Goal: Task Accomplishment & Management: Use online tool/utility

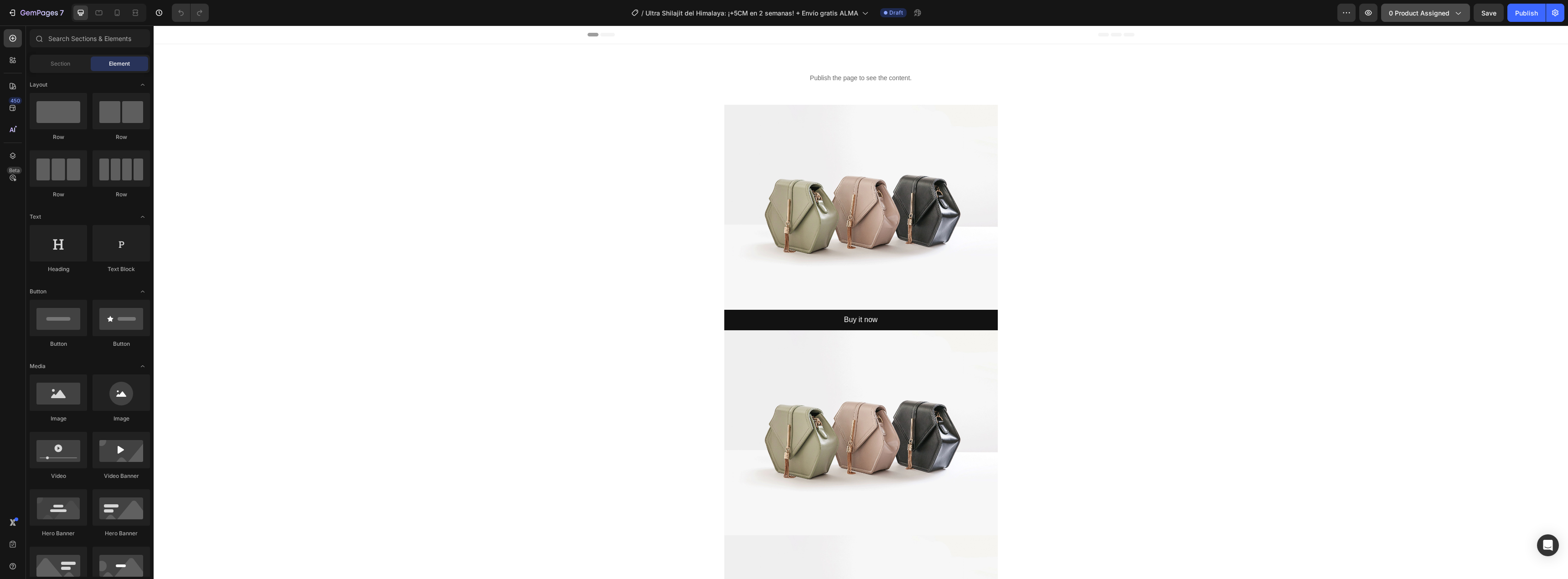
click at [1424, 8] on span "0 product assigned" at bounding box center [1419, 13] width 60 height 10
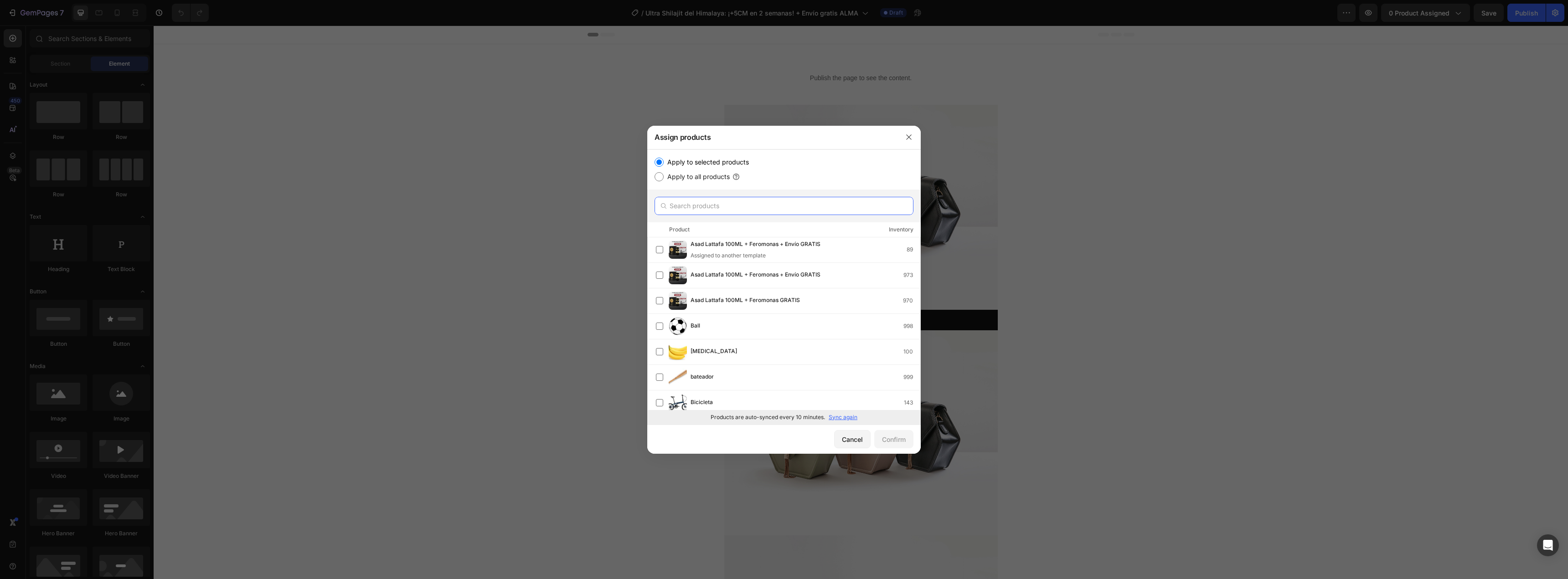
click at [740, 199] on input "text" at bounding box center [784, 205] width 259 height 18
paste input "Ultra Shilajit del Himalaya: ¡+5CM en 2 semanas! + Envío gratis"
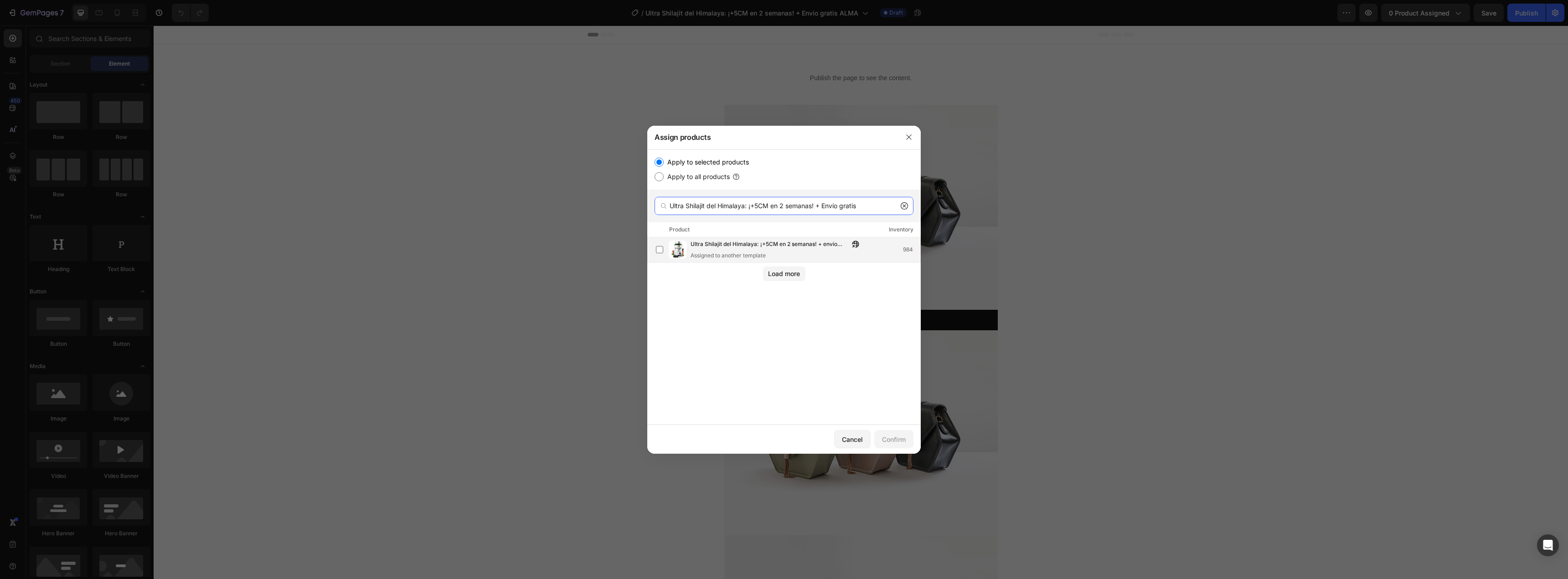
type input "Ultra Shilajit del Himalaya: ¡+5CM en 2 semanas! + Envío gratis"
click at [765, 251] on div "Assigned to another template" at bounding box center [777, 255] width 173 height 8
click at [894, 439] on div "Confirm" at bounding box center [894, 440] width 23 height 10
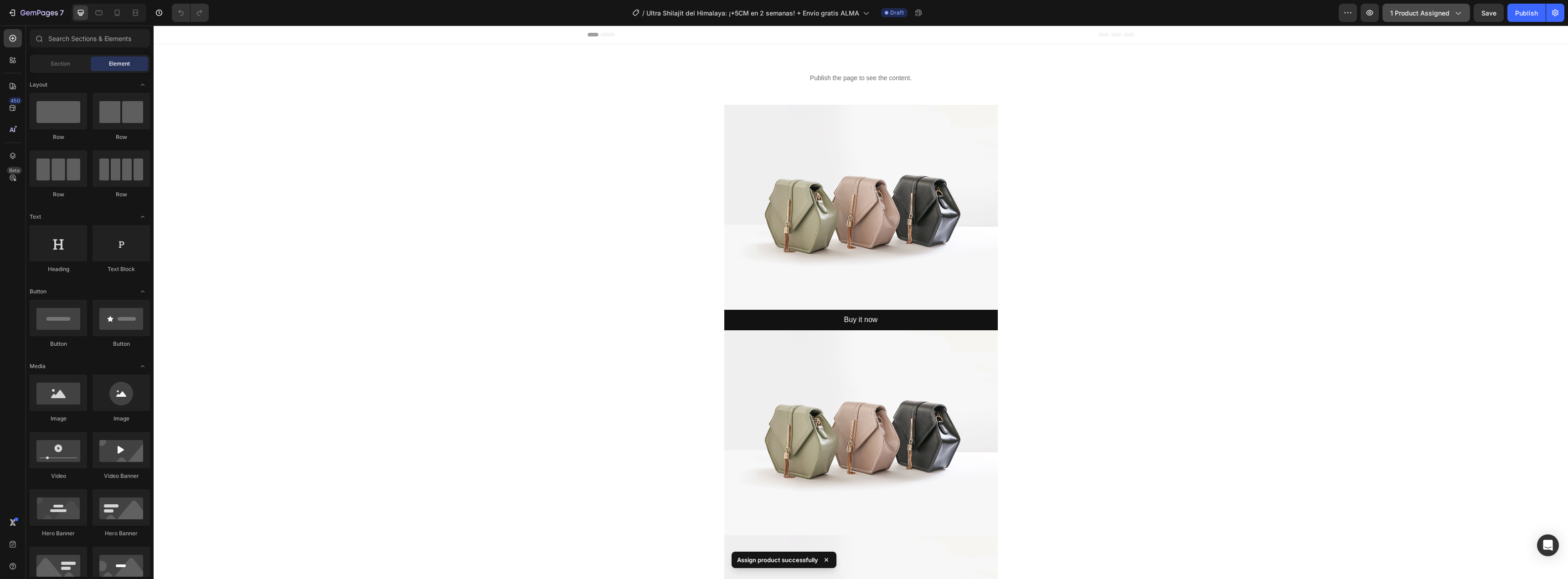
click at [1428, 10] on span "1 product assigned" at bounding box center [1420, 13] width 59 height 10
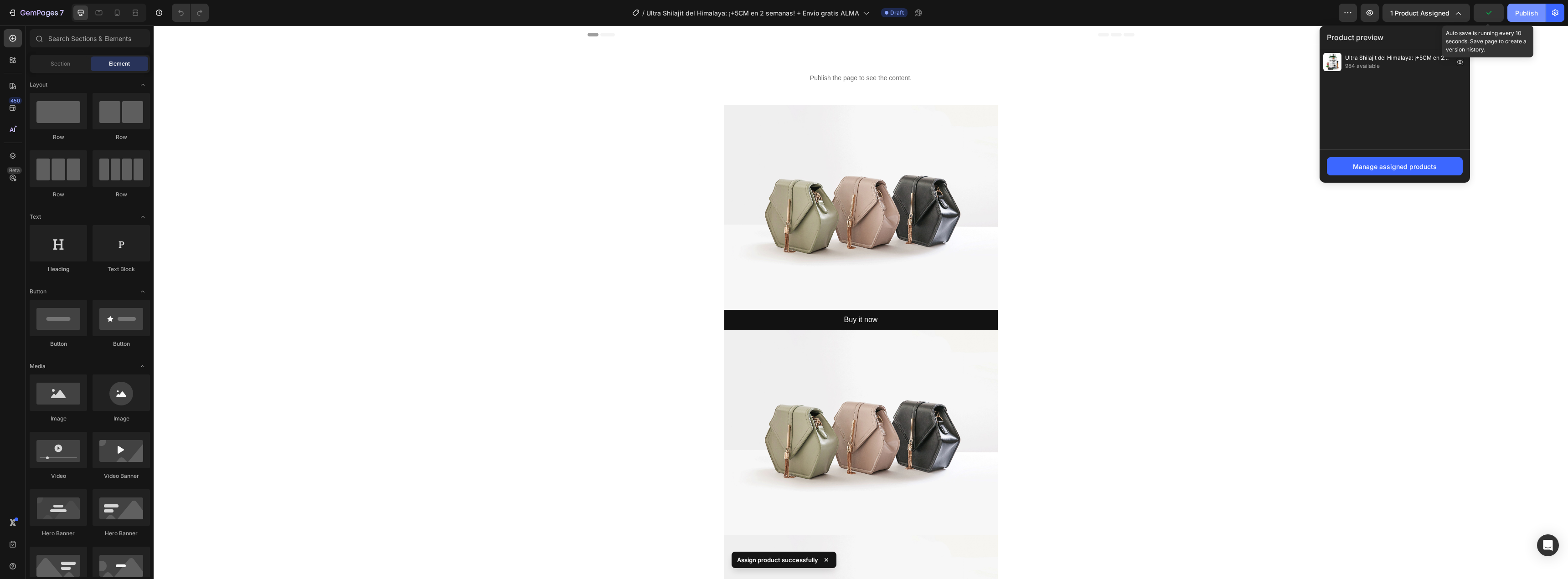
click at [1519, 14] on div "Publish" at bounding box center [1526, 13] width 22 height 10
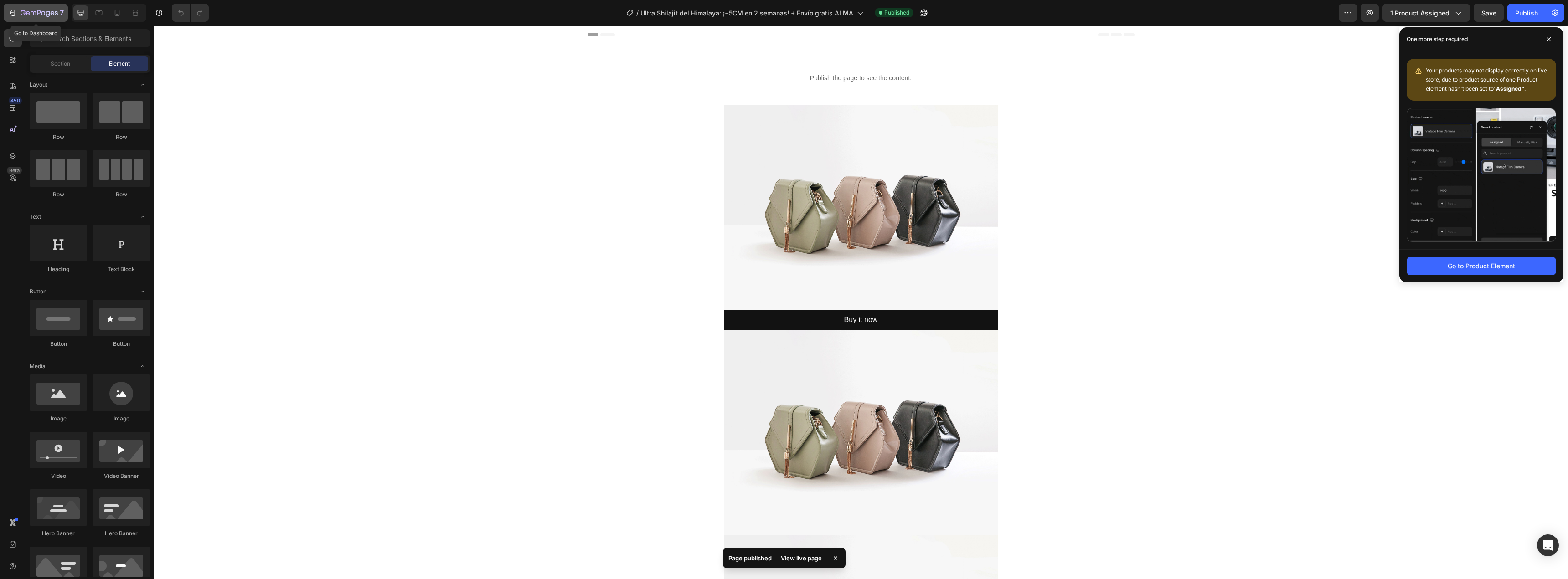
click at [32, 16] on icon "button" at bounding box center [39, 14] width 37 height 8
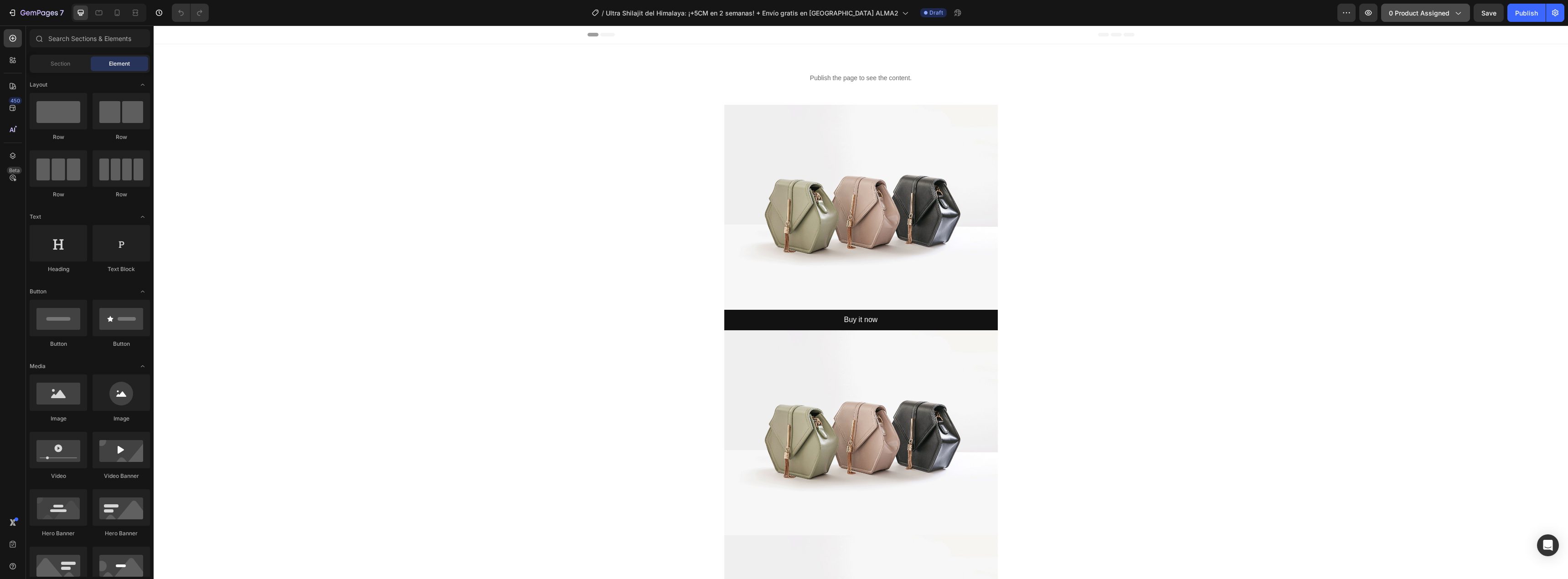
click at [1420, 15] on span "0 product assigned" at bounding box center [1419, 13] width 60 height 10
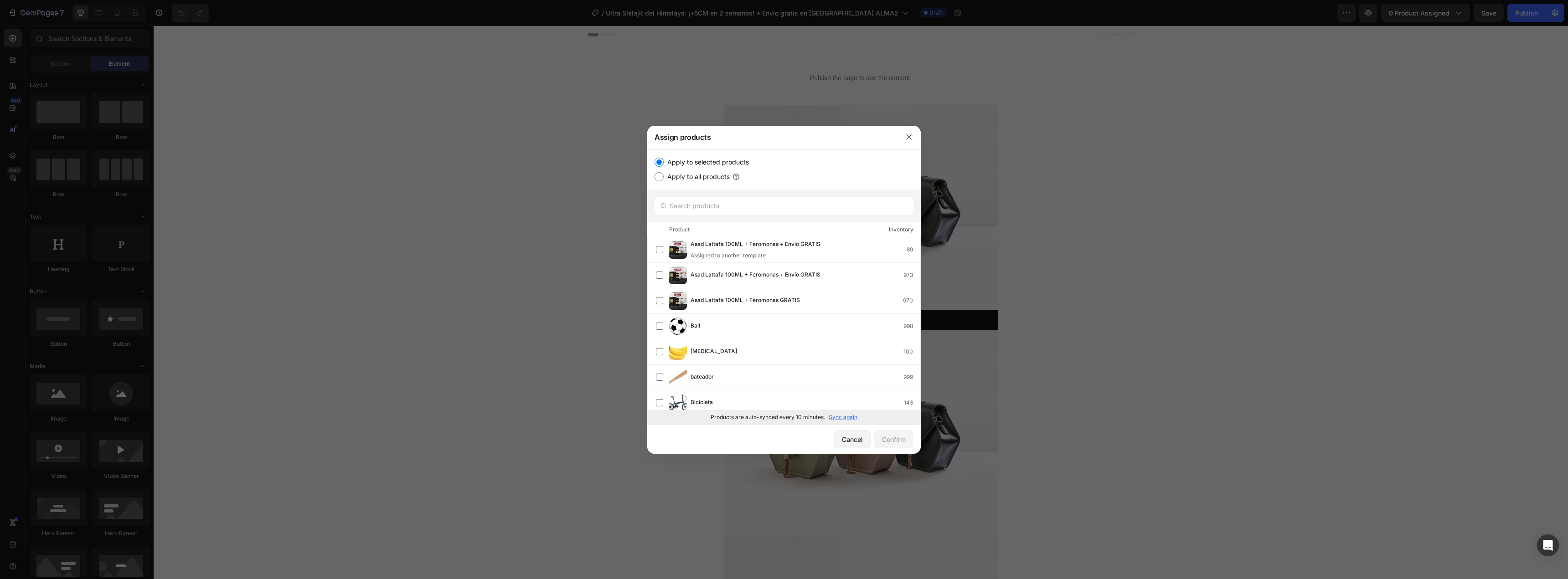
click at [840, 417] on p "Sync again" at bounding box center [842, 417] width 28 height 8
click at [715, 214] on input "text" at bounding box center [784, 205] width 259 height 18
paste input "Ultra Shilajit del Himalaya: ¡+5CM en 2 semanas! + Envío gratis en Ecuador"
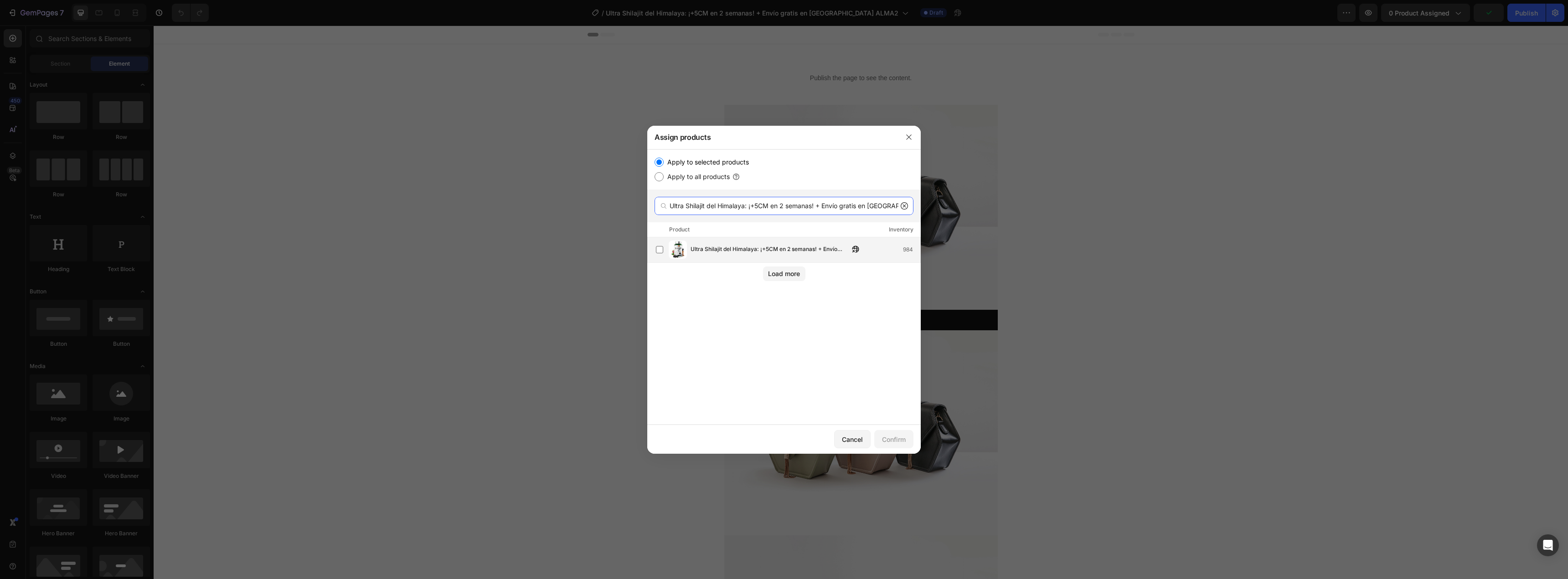
type input "Ultra Shilajit del Himalaya: ¡+5CM en 2 semanas! + Envío gratis en Ecuador"
click at [820, 249] on span "Ultra Shilajit del Himalaya: ¡+5CM en 2 semanas! + Envío gratis en Ecuador" at bounding box center [769, 249] width 159 height 10
click at [887, 439] on div "Confirm" at bounding box center [894, 440] width 23 height 10
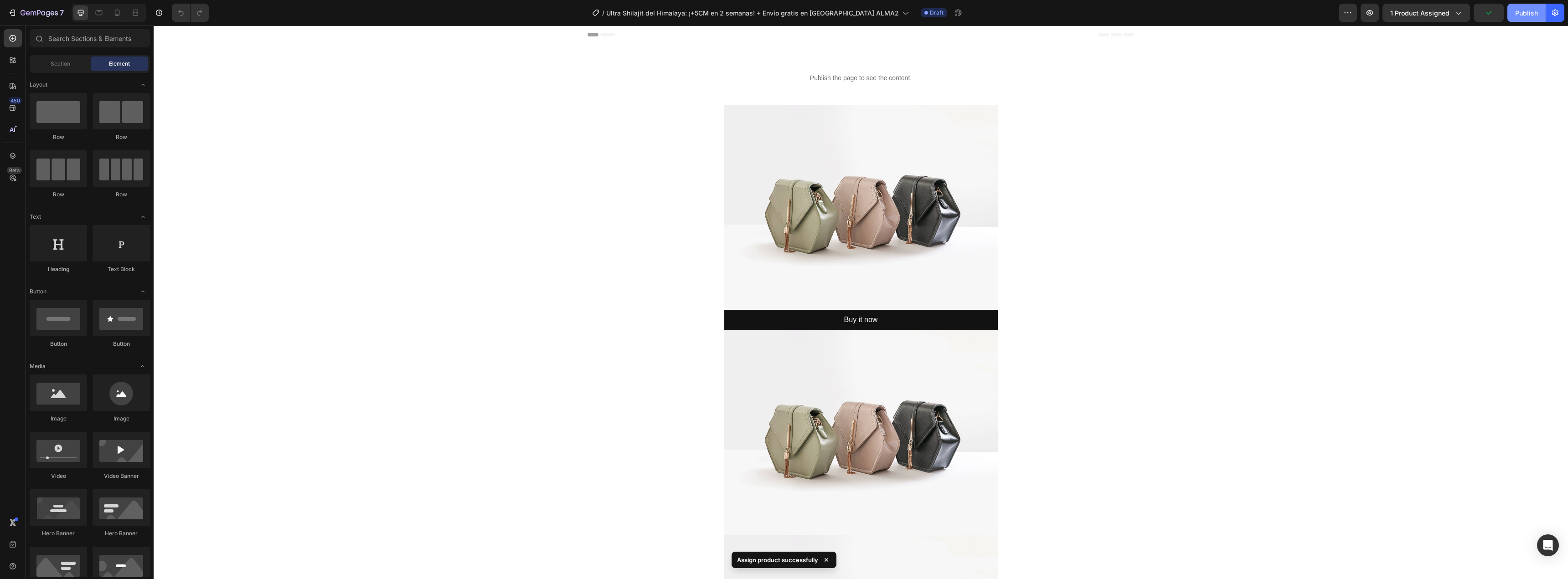
click at [1529, 13] on div "Publish" at bounding box center [1526, 13] width 22 height 10
click at [1519, 17] on div "Publish" at bounding box center [1526, 13] width 22 height 10
click at [26, 10] on icon "button" at bounding box center [39, 14] width 37 height 8
drag, startPoint x: 1392, startPoint y: 111, endPoint x: 1417, endPoint y: 96, distance: 29.2
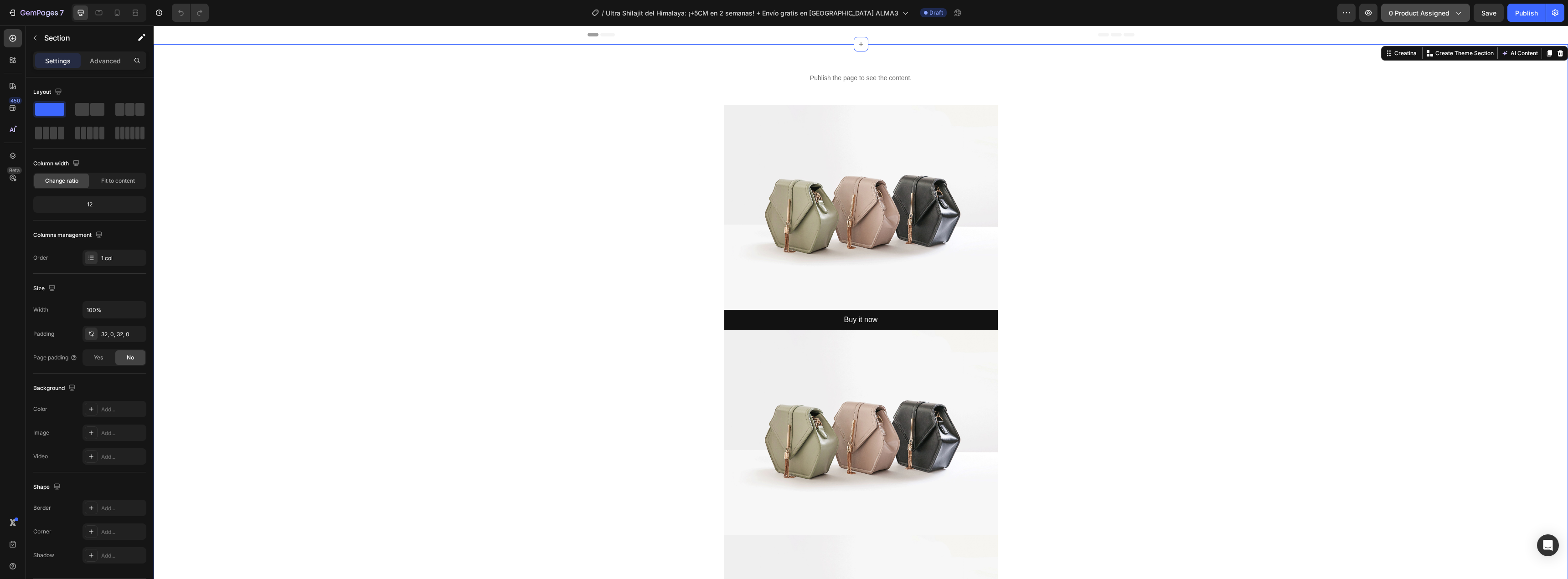
click at [1415, 16] on span "0 product assigned" at bounding box center [1419, 13] width 60 height 10
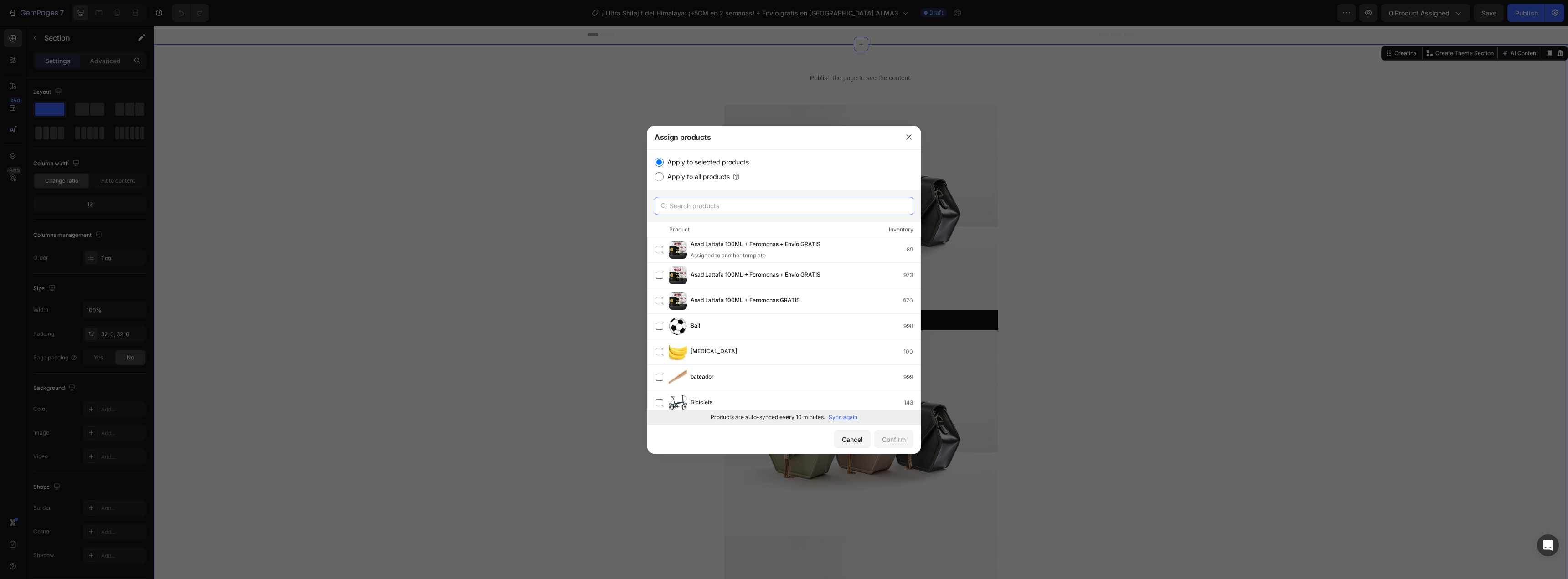
click at [739, 210] on input "text" at bounding box center [784, 205] width 259 height 18
paste input "Ultra Shilajit del Himalaya: ¡+5CM en 2 semanas! + Envío gratis a todo [GEOGRAP…"
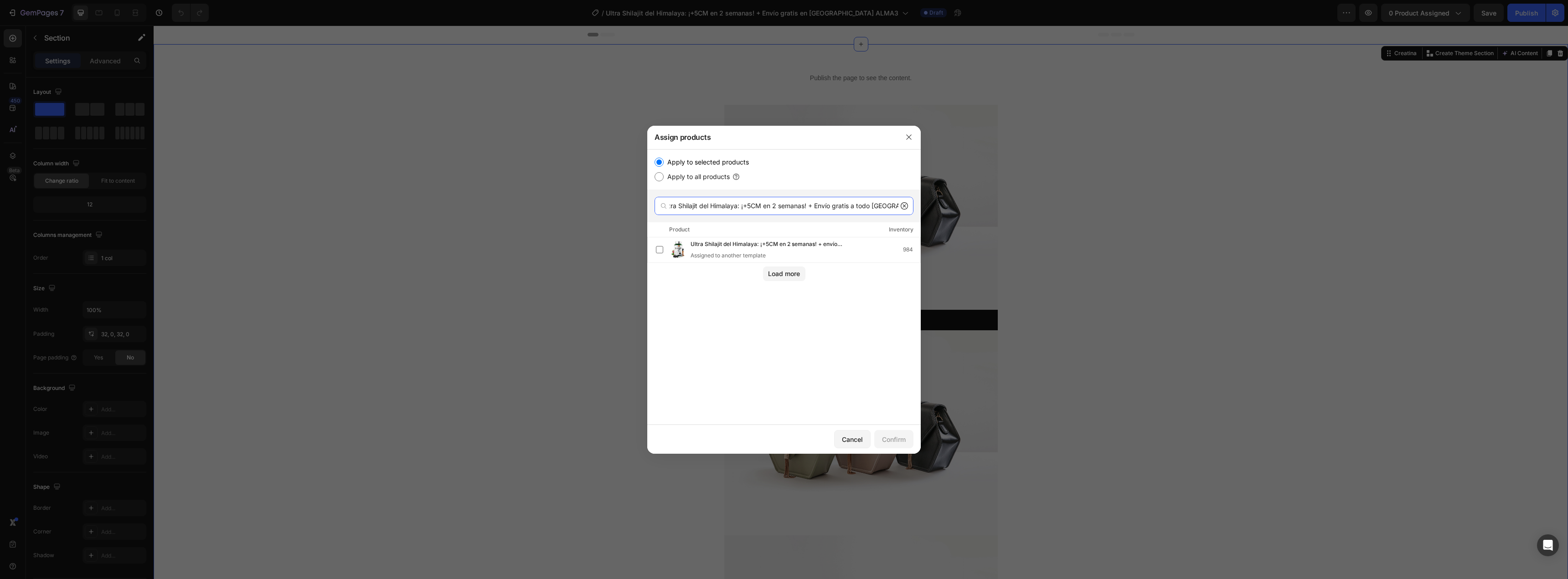
type input "Ultra Shilajit del Himalaya: ¡+5CM en 2 semanas! + Envío gratis a todo [GEOGRAP…"
click at [801, 235] on div "Product Inventory" at bounding box center [784, 229] width 274 height 15
click at [796, 248] on span "Ultra Shilajit del Himalaya: ¡+5CM en 2 semanas! + envío gratis a todo [GEOGRAP…" at bounding box center [769, 244] width 159 height 10
click at [907, 206] on icon at bounding box center [904, 205] width 7 height 7
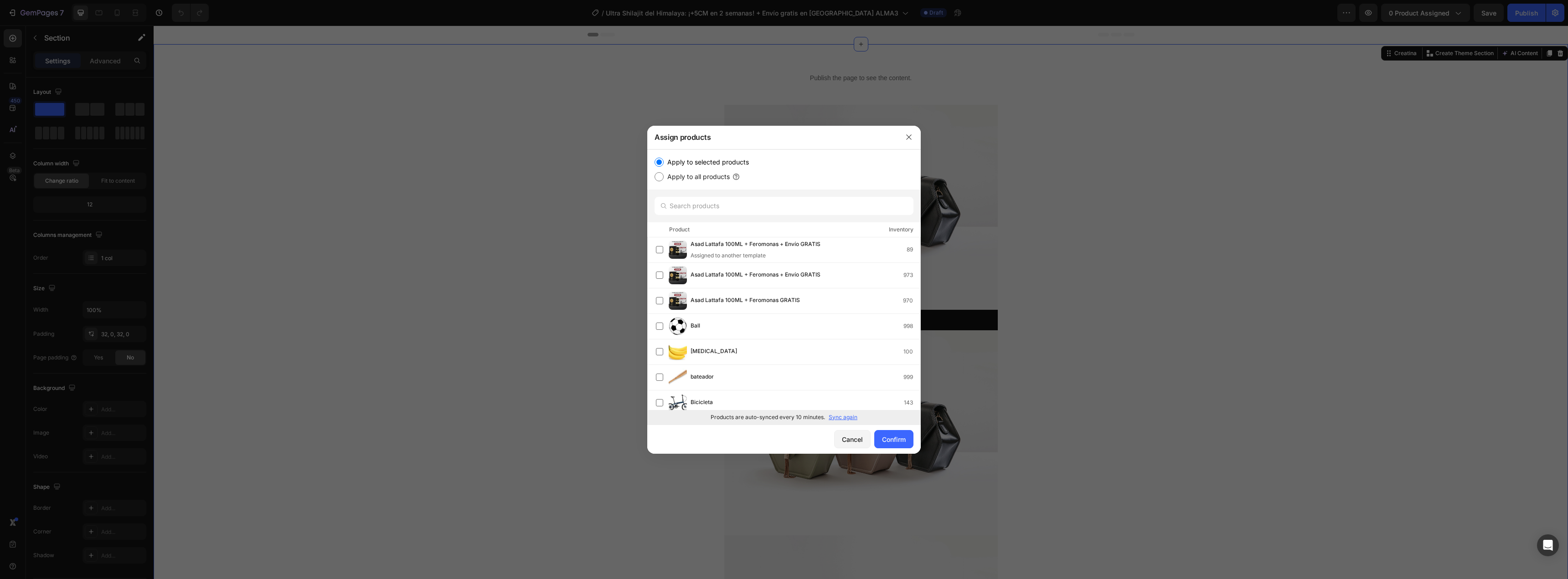
click at [835, 414] on p "Sync again" at bounding box center [842, 417] width 28 height 8
click at [793, 211] on input "text" at bounding box center [784, 205] width 259 height 18
paste input "Ultra Shilajit del Himalaya: ¡+5CM en 2 semanas! + Envío gratis [GEOGRAPHIC_DAT…"
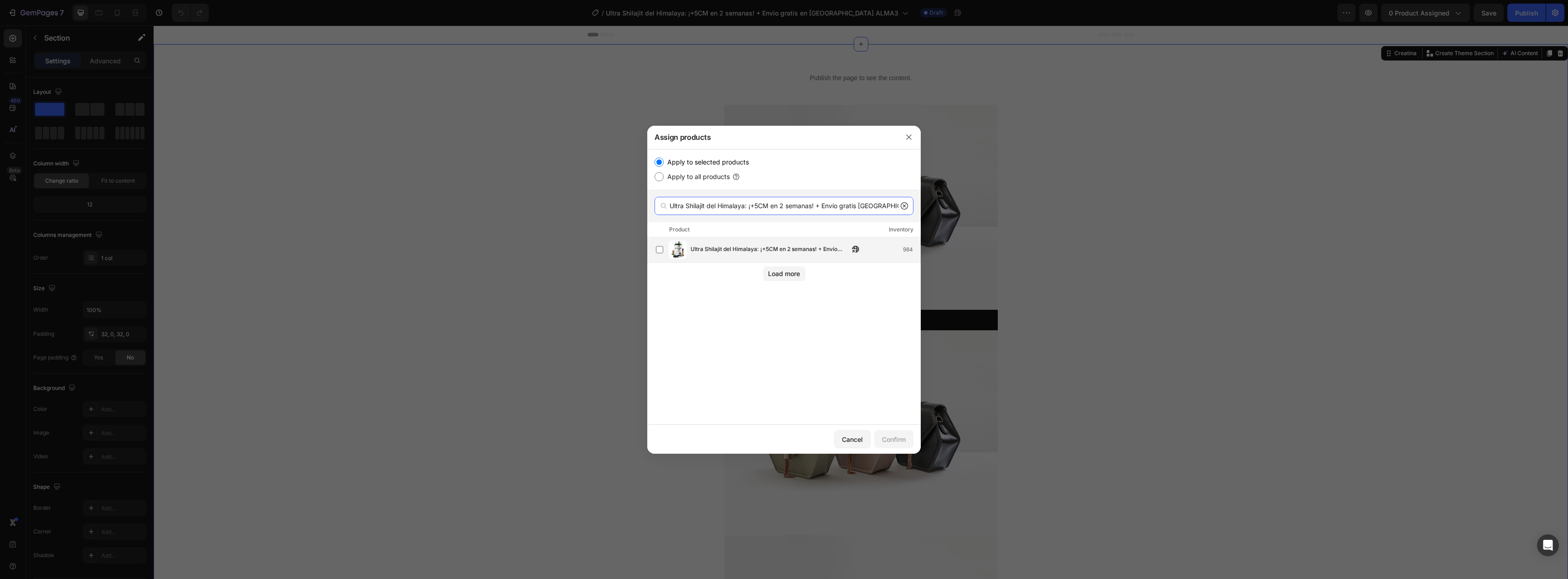
type input "Ultra Shilajit del Himalaya: ¡+5CM en 2 semanas! + Envío gratis [GEOGRAPHIC_DAT…"
click at [799, 238] on div "Ultra Shilajit del Himalaya: ¡+5CM en 2 semanas! + Envío gratis [GEOGRAPHIC_DAT…" at bounding box center [784, 250] width 274 height 25
click at [882, 426] on div "Cancel Confirm" at bounding box center [784, 439] width 274 height 29
click at [888, 437] on div "Confirm" at bounding box center [894, 440] width 23 height 10
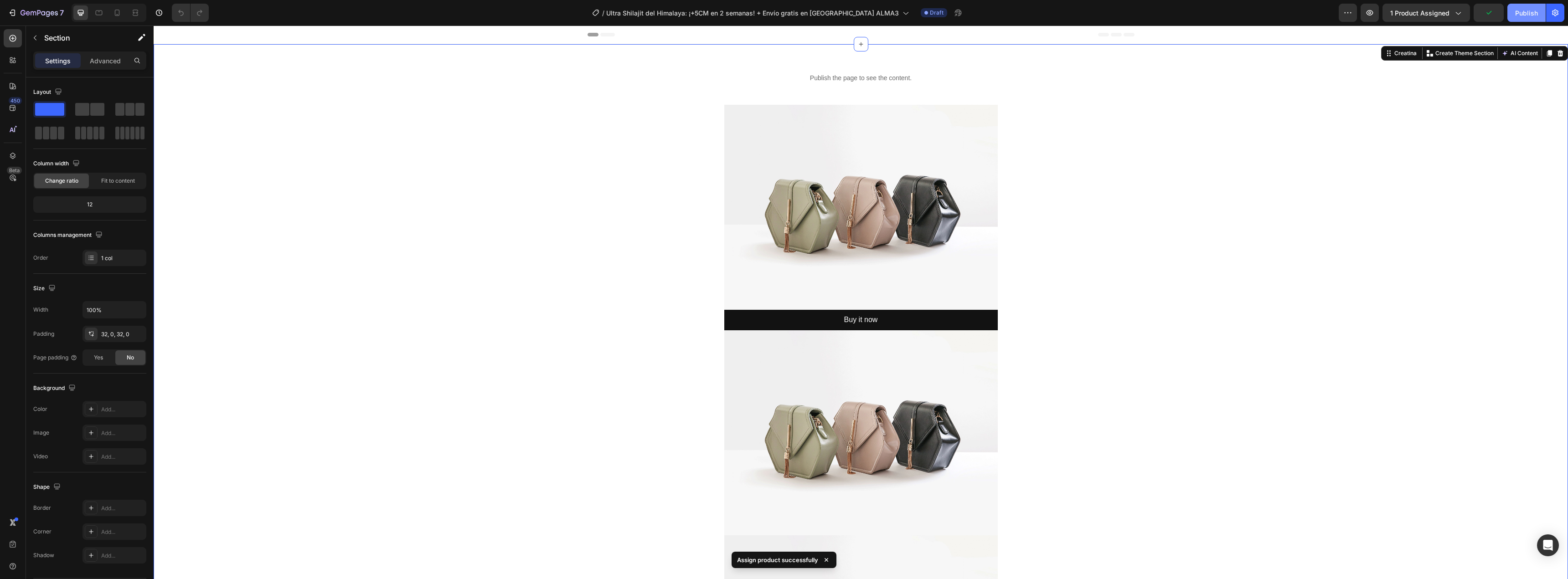
click at [1532, 14] on div "Publish" at bounding box center [1526, 13] width 22 height 10
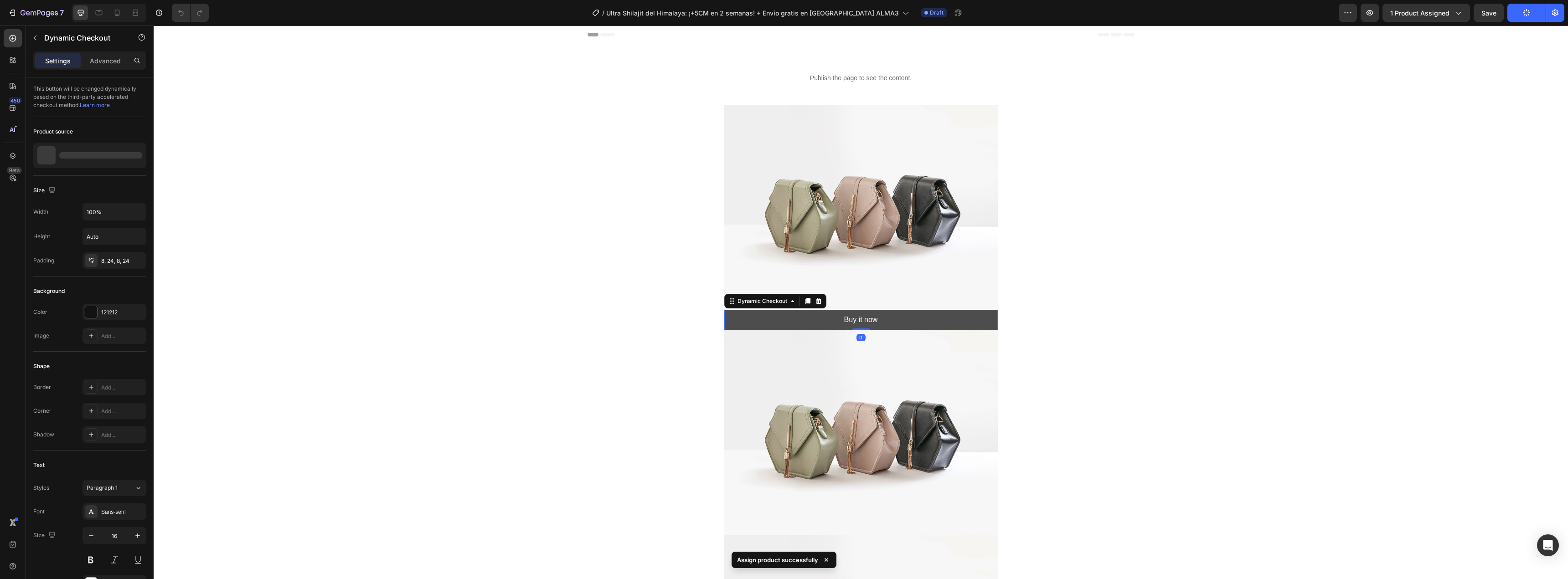
click at [840, 320] on button "Buy it now" at bounding box center [861, 319] width 274 height 20
